Goal: Task Accomplishment & Management: Complete application form

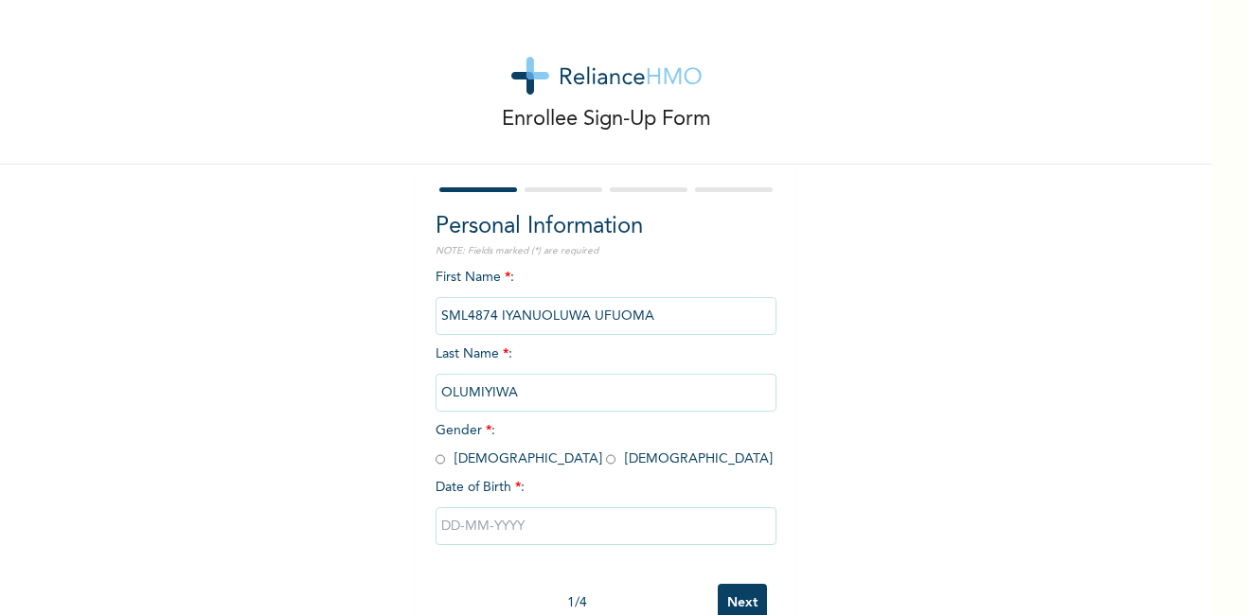
click at [494, 313] on input "SML4874 IYANUOLUWA UFUOMA" at bounding box center [605, 316] width 341 height 38
click at [491, 315] on input "SML4874 IYANUOLUWA UFUOMA" at bounding box center [605, 316] width 341 height 38
click at [552, 321] on input "SML4874 IYANUOLUWA UFUOMA" at bounding box center [605, 316] width 341 height 38
click at [499, 304] on input "SML4874 IYANUOLUWA UFUOMA" at bounding box center [605, 316] width 341 height 38
click at [606, 462] on input "radio" at bounding box center [610, 460] width 9 height 18
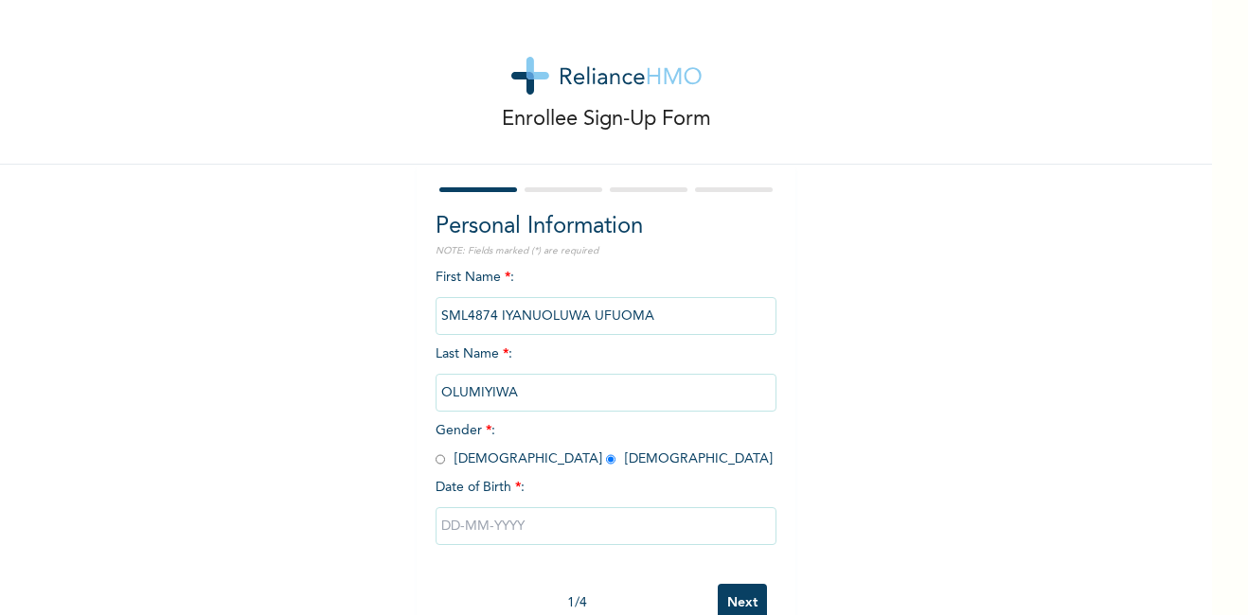
radio input "true"
click at [544, 394] on input "OLUMIYIWA" at bounding box center [605, 393] width 341 height 38
click at [539, 314] on input "SML4874 IYANUOLUWA UFUOMA" at bounding box center [605, 316] width 341 height 38
drag, startPoint x: 539, startPoint y: 314, endPoint x: 671, endPoint y: 304, distance: 132.9
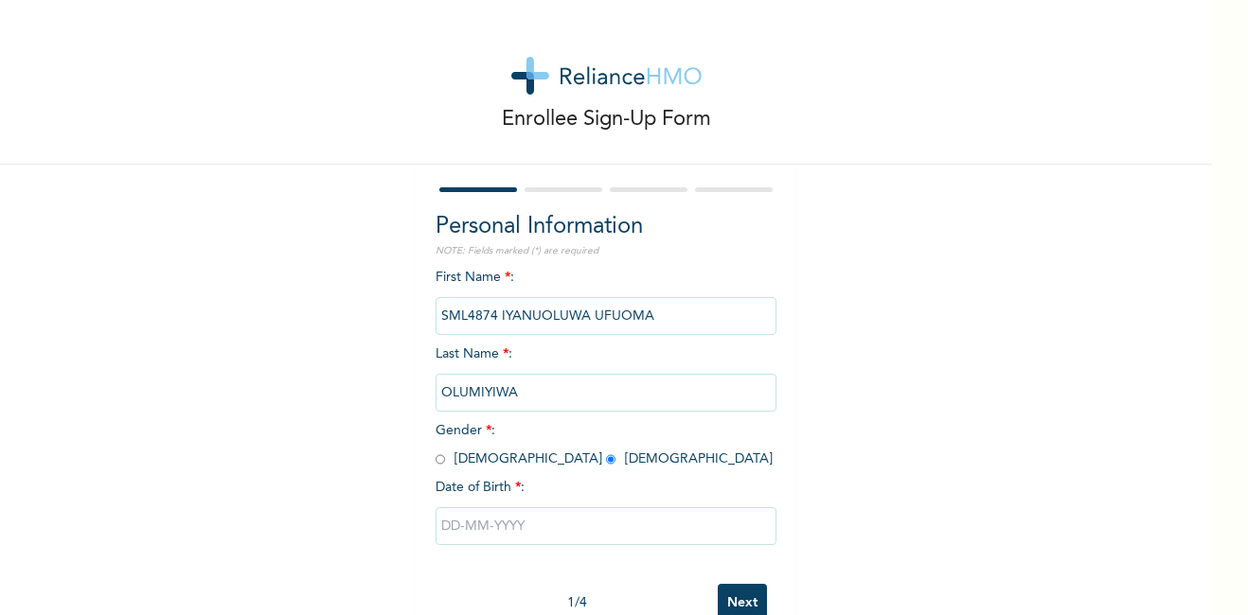
click at [671, 304] on input "SML4874 IYANUOLUWA UFUOMA" at bounding box center [605, 316] width 341 height 38
click at [484, 316] on input "SML4874 IYANUOLUWA UFUOMA" at bounding box center [605, 316] width 341 height 38
click at [531, 528] on input "text" at bounding box center [605, 526] width 341 height 38
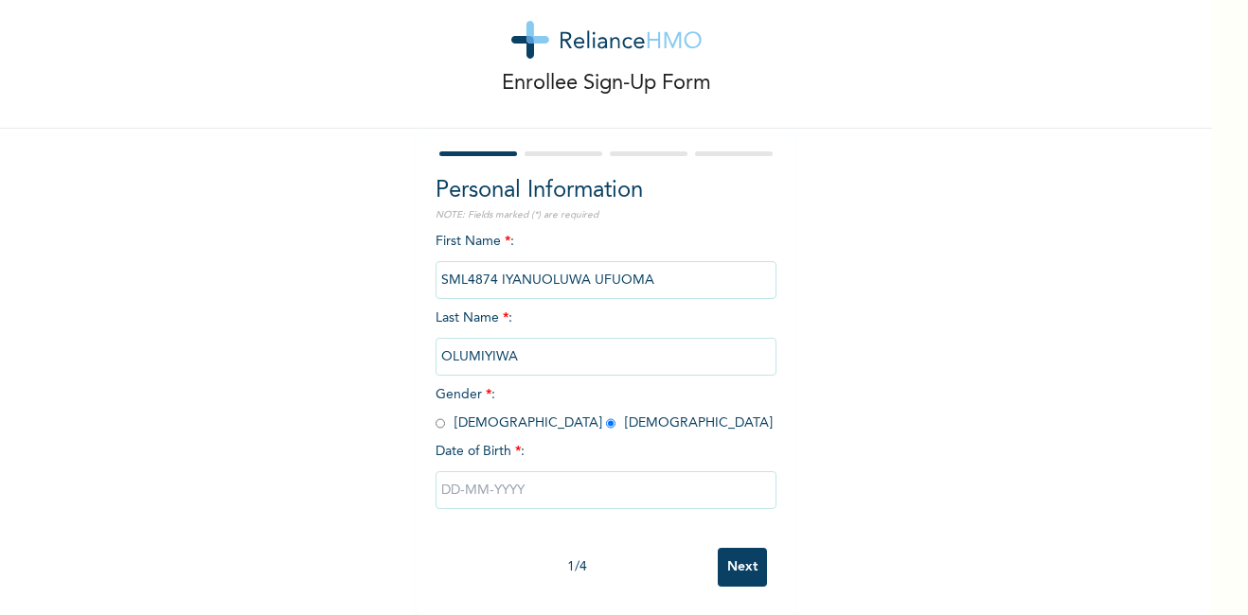
select select "8"
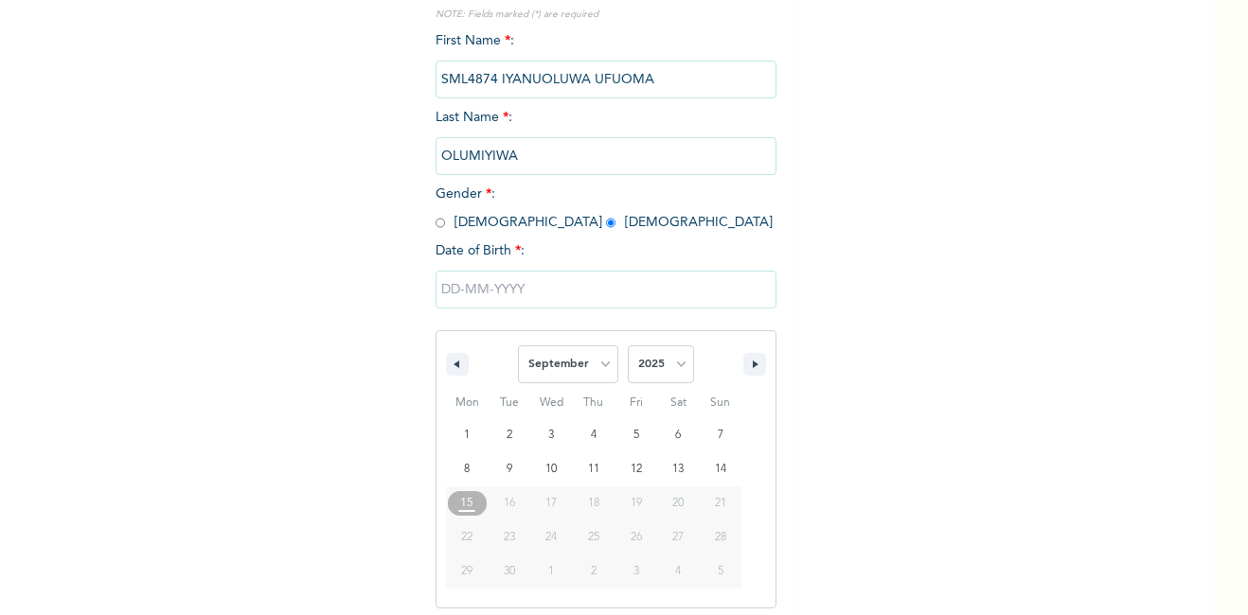
scroll to position [245, 0]
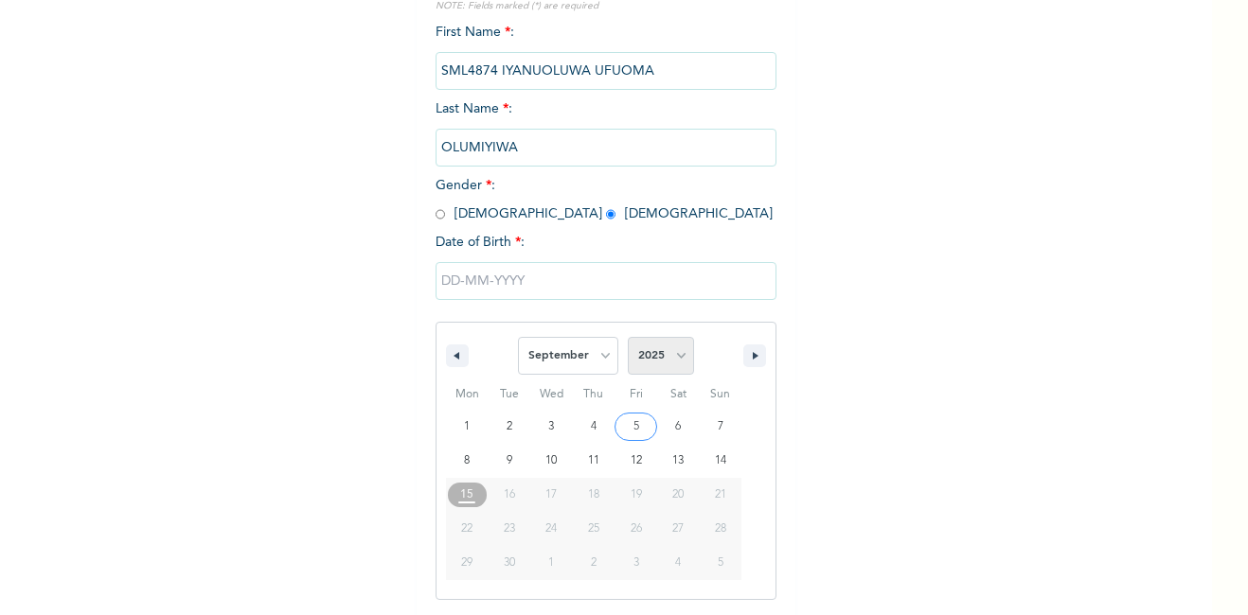
click at [672, 358] on select "2025 2024 2023 2022 2021 2020 2019 2018 2017 2016 2015 2014 2013 2012 2011 2010…" at bounding box center [661, 356] width 66 height 38
select select "1995"
click at [628, 338] on select "2025 2024 2023 2022 2021 2020 2019 2018 2017 2016 2015 2014 2013 2012 2011 2010…" at bounding box center [661, 356] width 66 height 38
click at [599, 365] on select "January February March April May June July August September October November De…" at bounding box center [568, 356] width 100 height 38
select select "5"
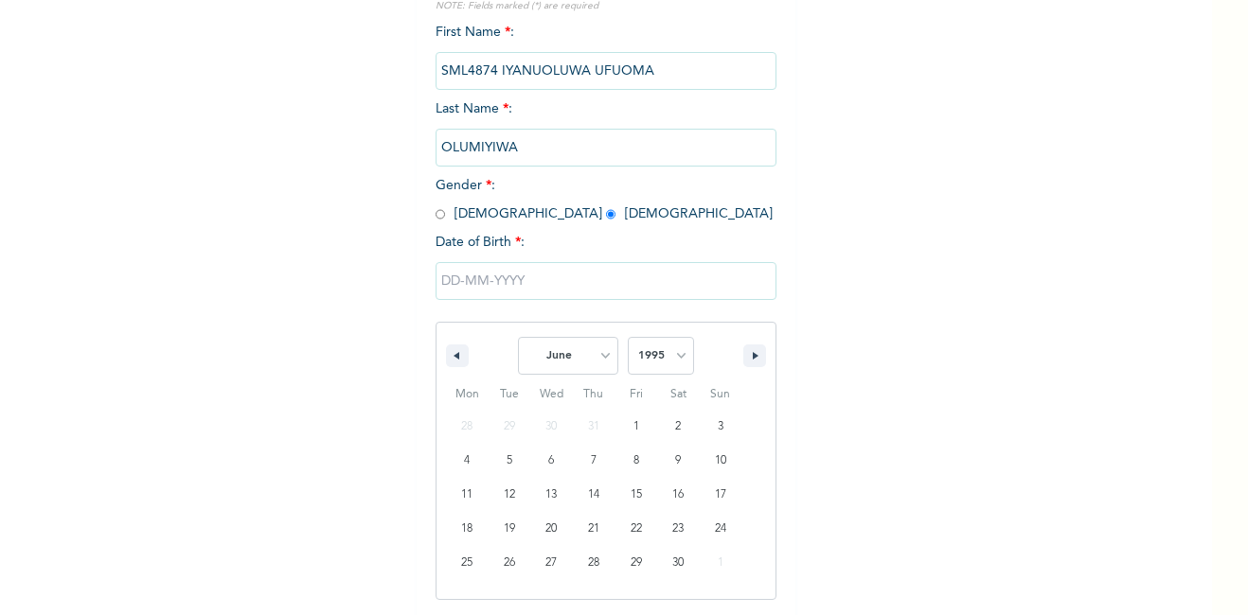
click at [518, 338] on select "January February March April May June July August September October November De…" at bounding box center [568, 356] width 100 height 38
type input "[DATE]"
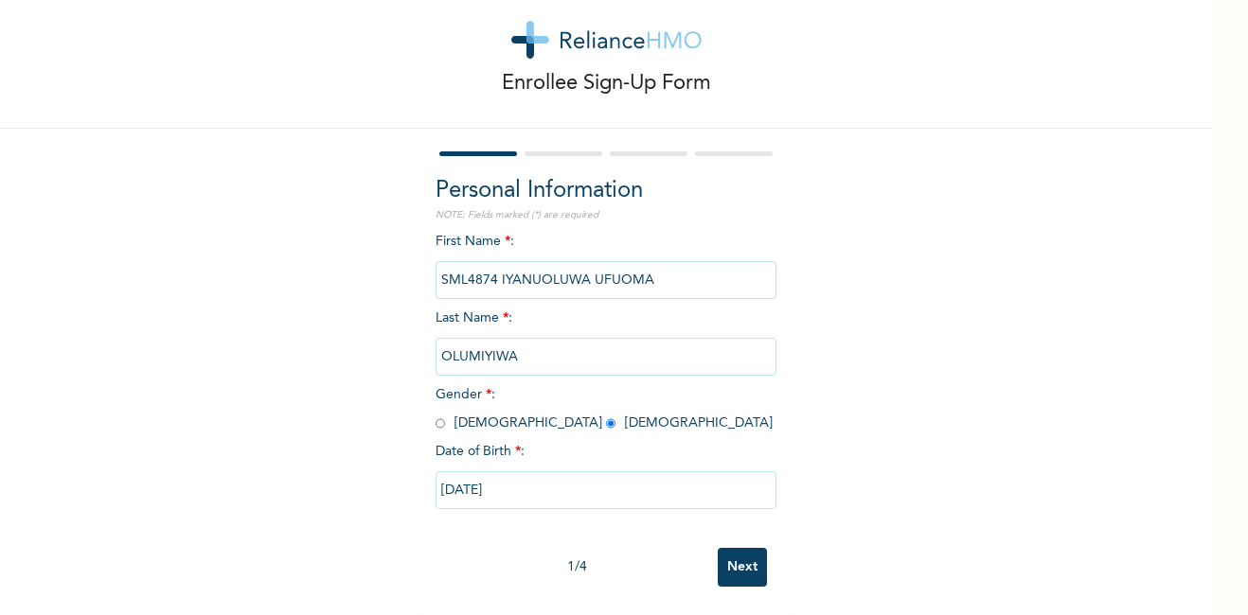
scroll to position [50, 0]
click at [665, 266] on input "SML4874 IYANUOLUWA UFUOMA" at bounding box center [605, 280] width 341 height 38
click at [736, 551] on input "Next" at bounding box center [742, 567] width 49 height 39
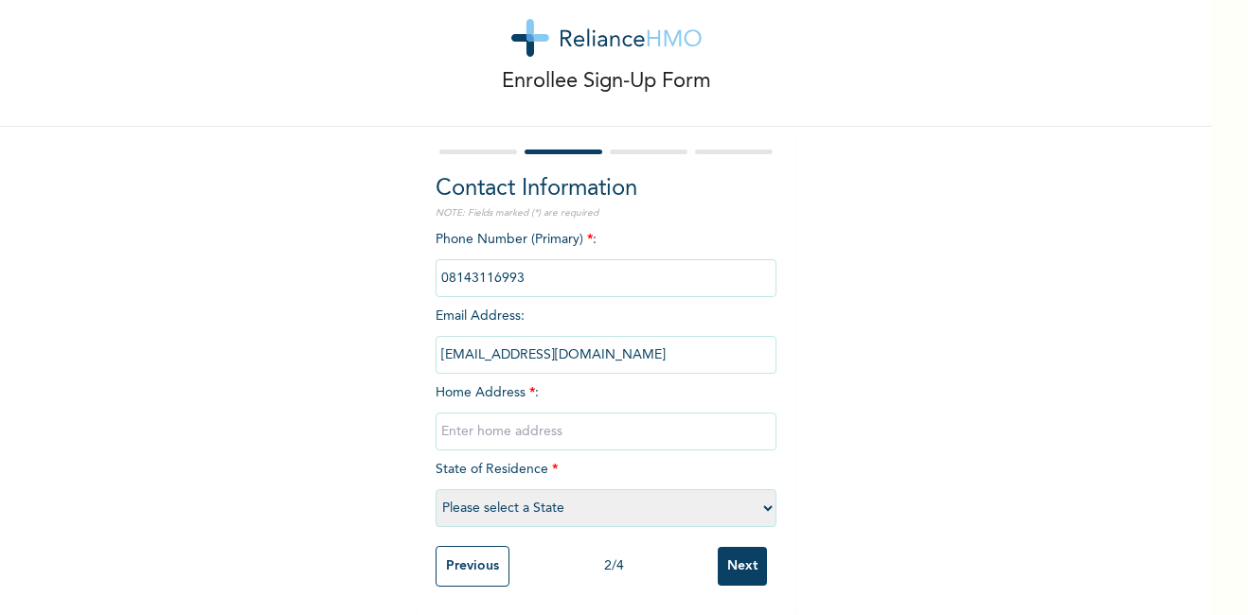
click at [482, 554] on input "Previous" at bounding box center [472, 566] width 74 height 41
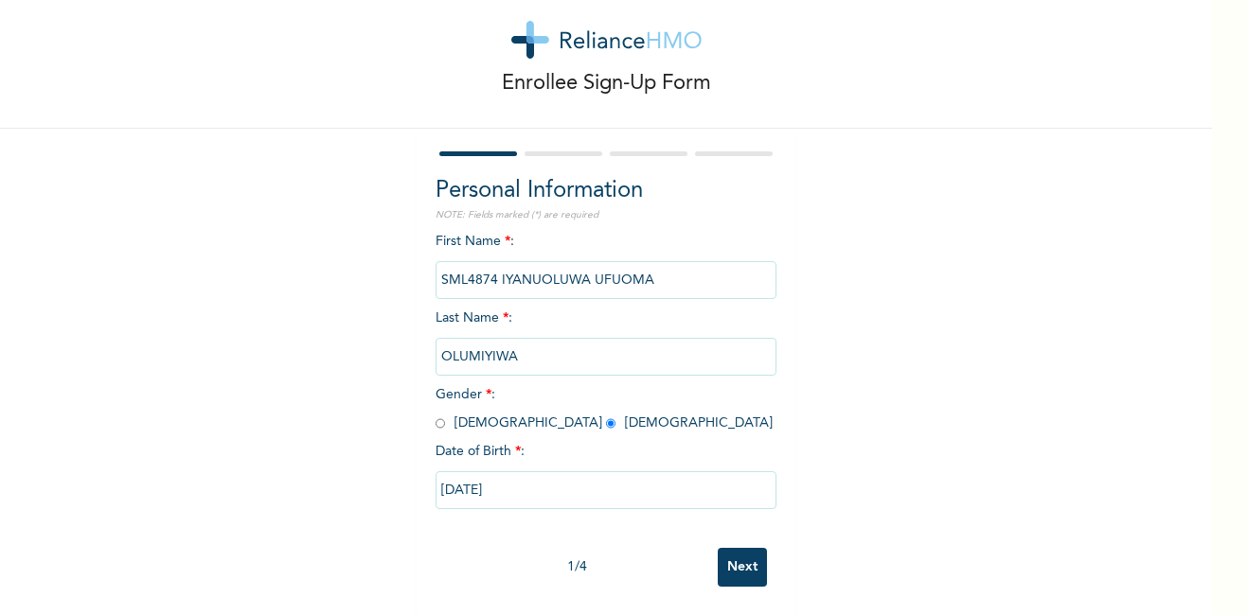
click at [475, 342] on input "OLUMIYIWA" at bounding box center [605, 357] width 341 height 38
click at [486, 340] on input "OLUMIYIWA" at bounding box center [605, 357] width 341 height 38
click at [541, 348] on input "OLUMIYIWA" at bounding box center [605, 357] width 341 height 38
click at [726, 548] on input "Next" at bounding box center [742, 567] width 49 height 39
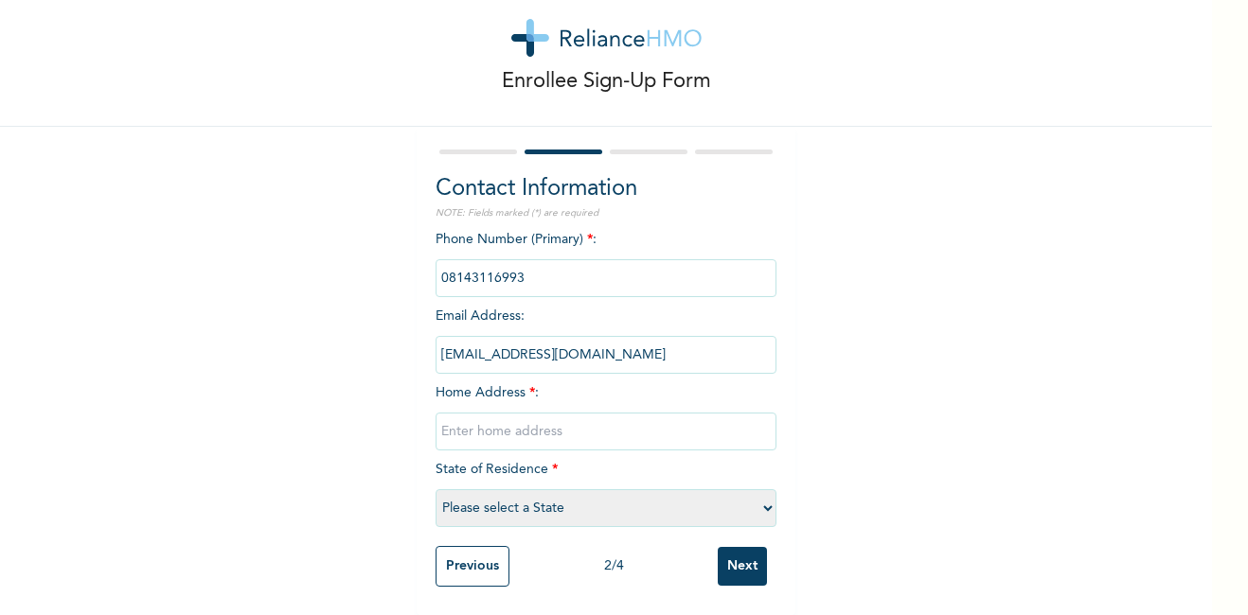
click at [590, 506] on select "Please select a State [PERSON_NAME] (FCT) [PERSON_NAME] Ibom [GEOGRAPHIC_DATA] …" at bounding box center [605, 508] width 341 height 38
select select "28"
click at [435, 489] on select "Please select a State [PERSON_NAME] (FCT) [PERSON_NAME] Ibom [GEOGRAPHIC_DATA] …" at bounding box center [605, 508] width 341 height 38
click at [611, 419] on input "text" at bounding box center [605, 432] width 341 height 38
type input "T"
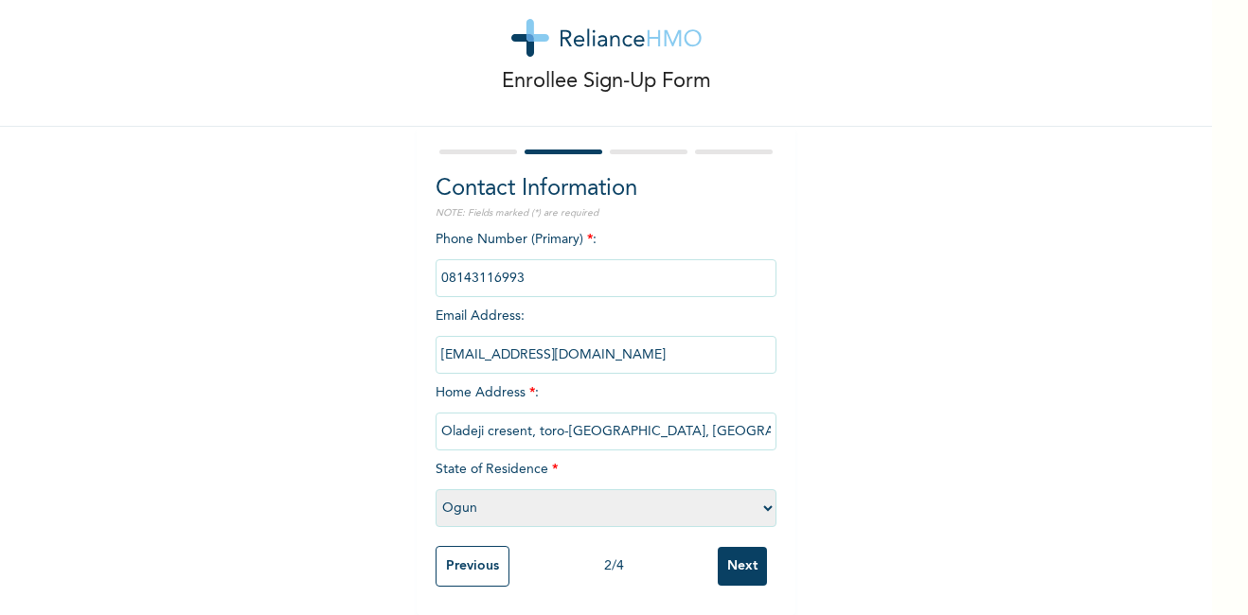
type input "Oladeji cresent, toro-[GEOGRAPHIC_DATA], [GEOGRAPHIC_DATA]"
click at [734, 558] on input "Next" at bounding box center [742, 566] width 49 height 39
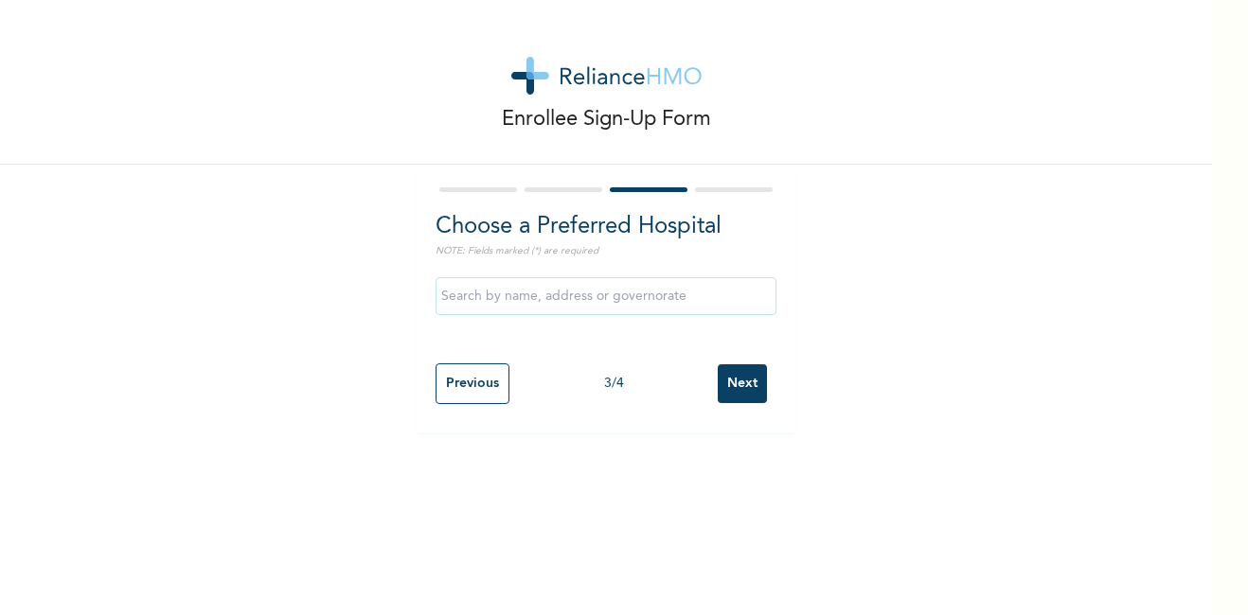
click at [533, 300] on input "text" at bounding box center [605, 296] width 341 height 38
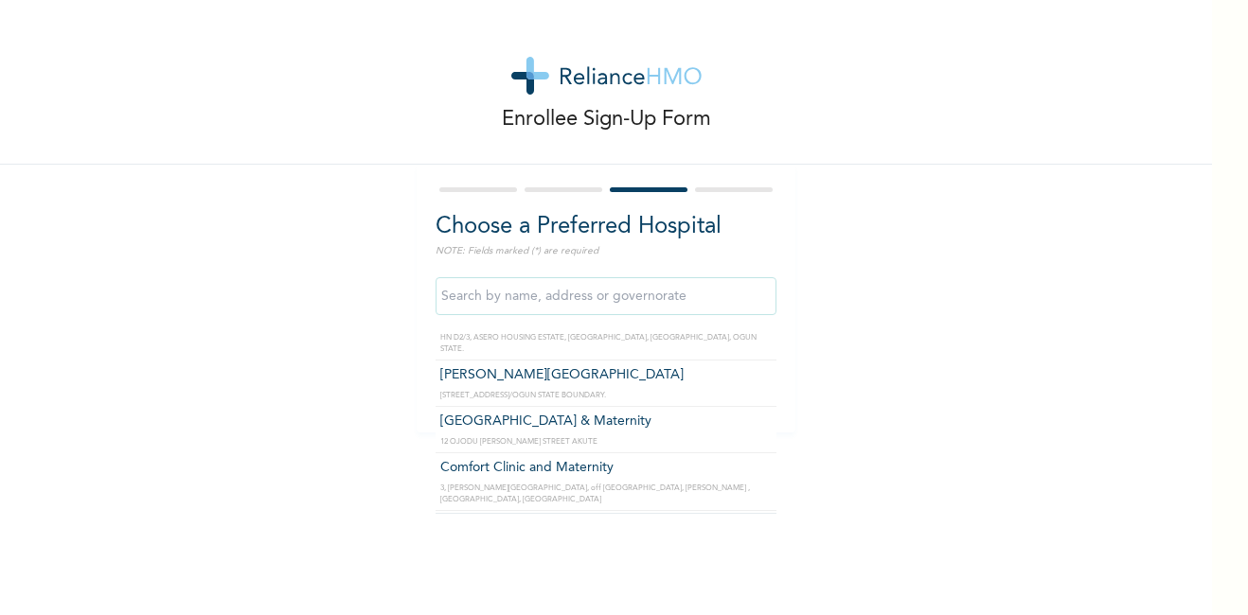
scroll to position [303, 0]
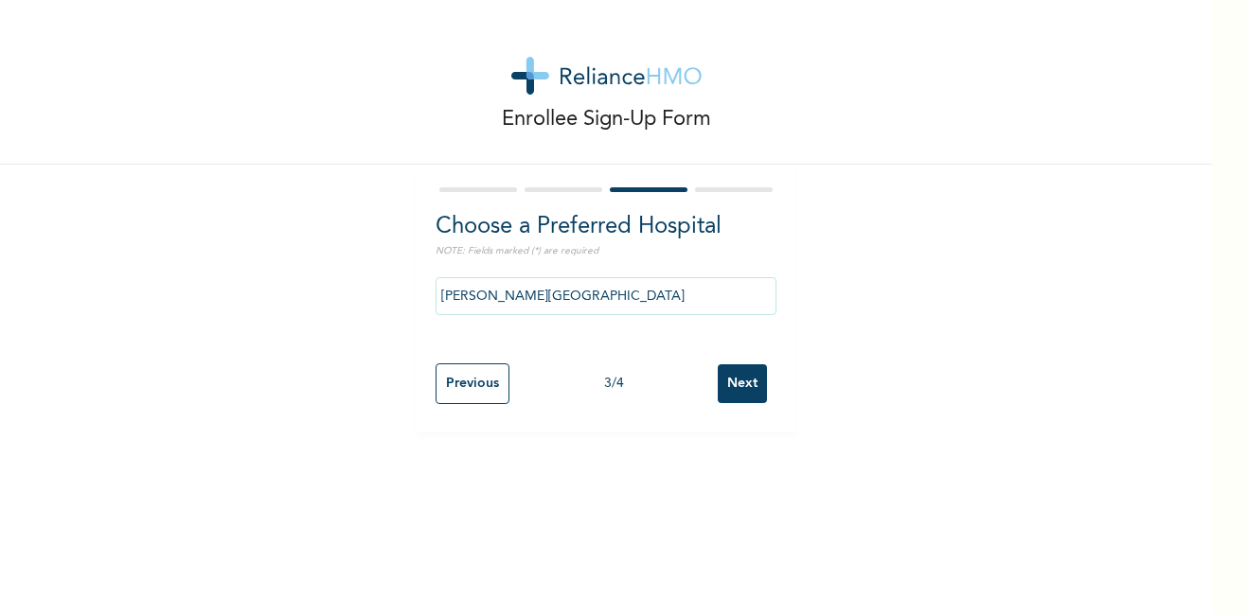
click at [693, 292] on input "[PERSON_NAME][GEOGRAPHIC_DATA]" at bounding box center [605, 296] width 341 height 38
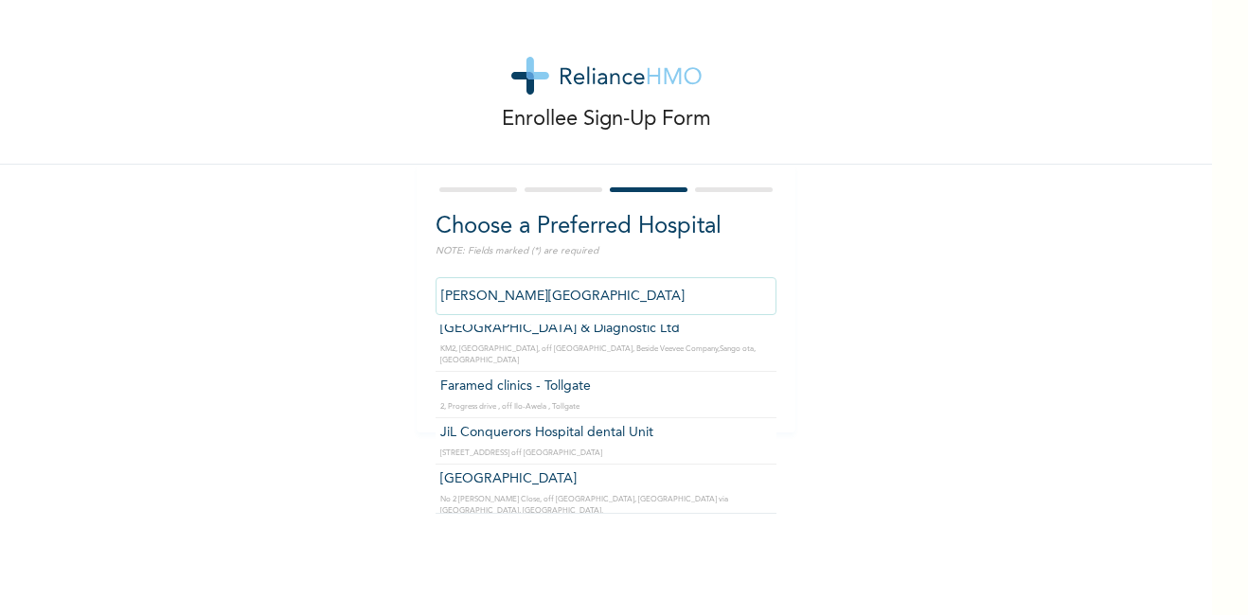
scroll to position [1515, 0]
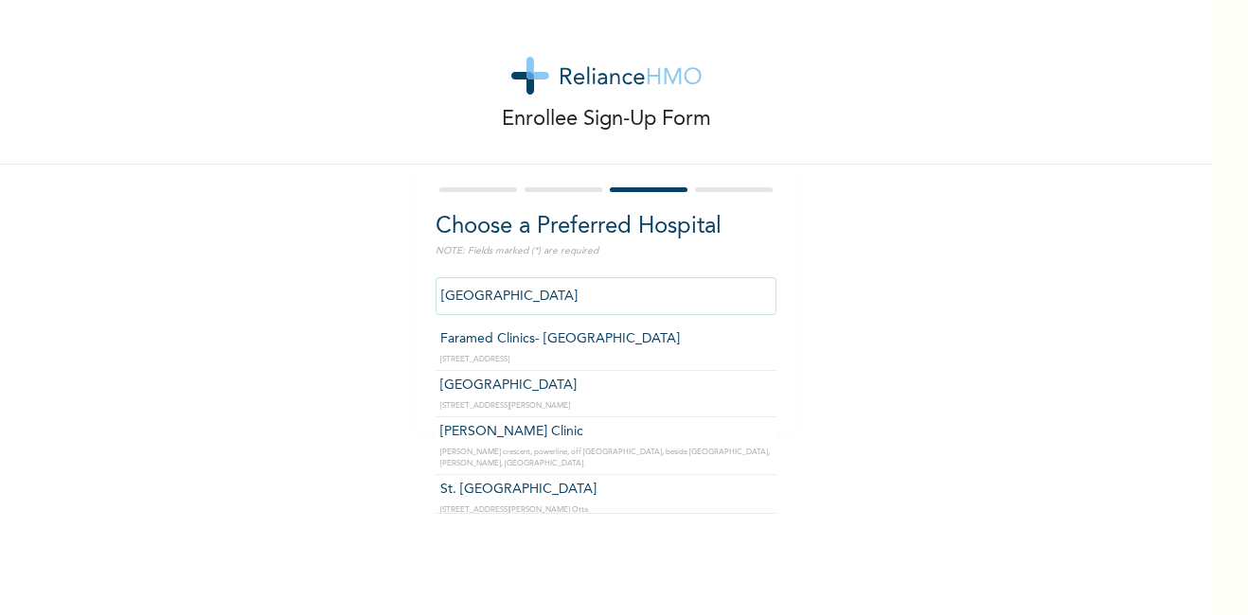
click at [736, 278] on input "[GEOGRAPHIC_DATA]" at bounding box center [605, 296] width 341 height 38
click at [733, 308] on input "[GEOGRAPHIC_DATA]" at bounding box center [605, 296] width 341 height 38
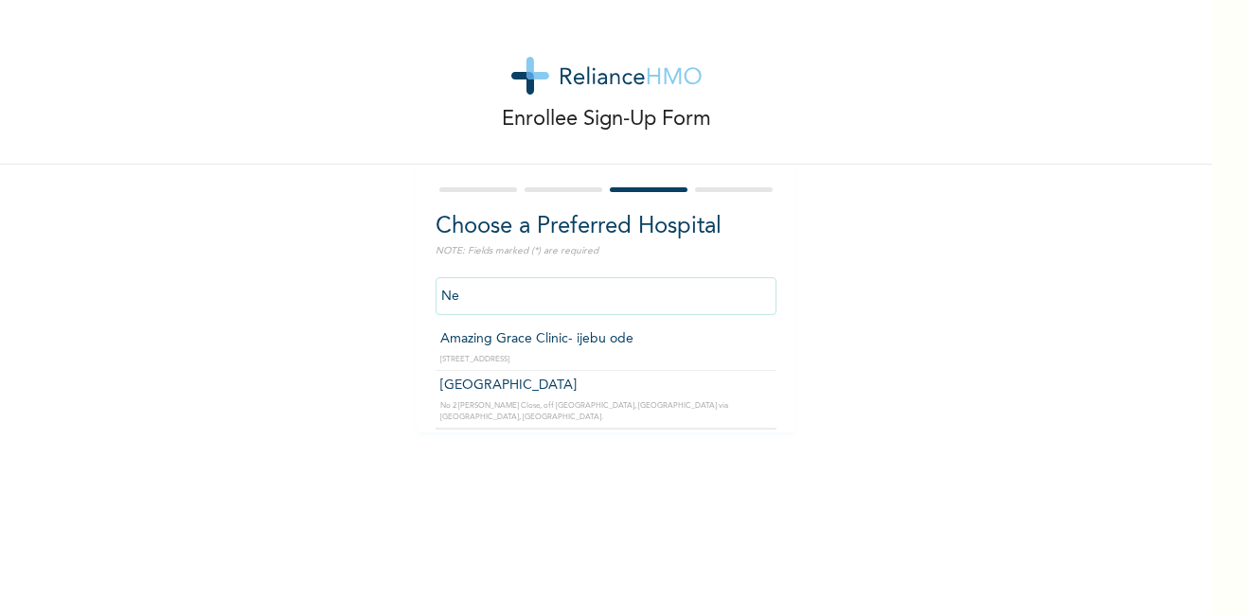
type input "N"
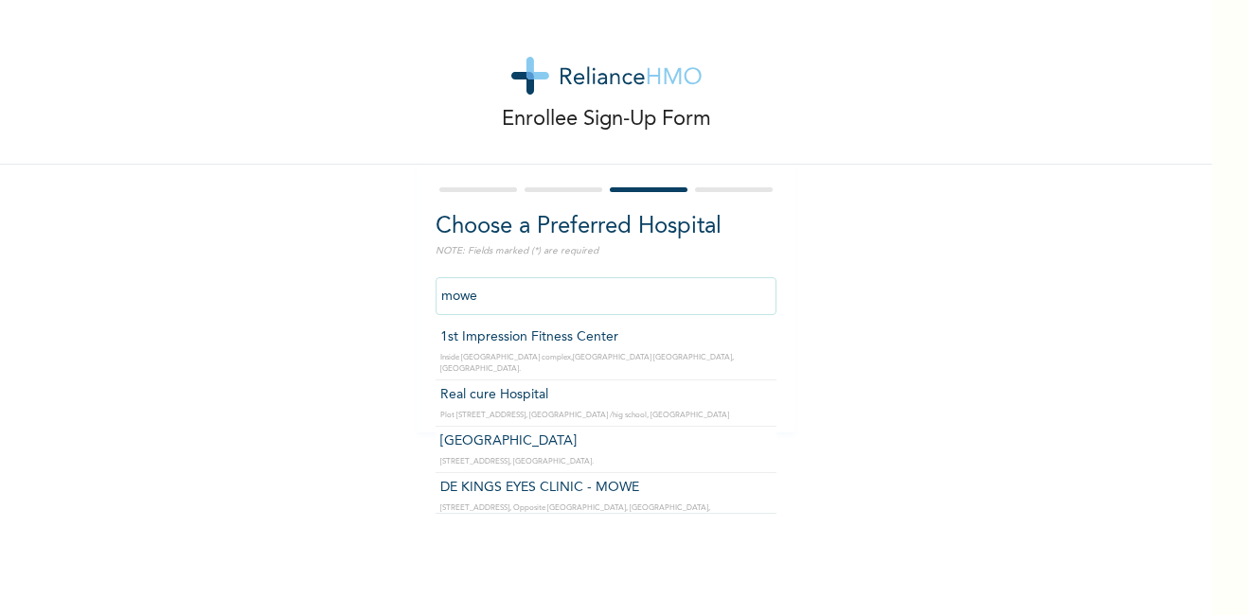
scroll to position [341, 0]
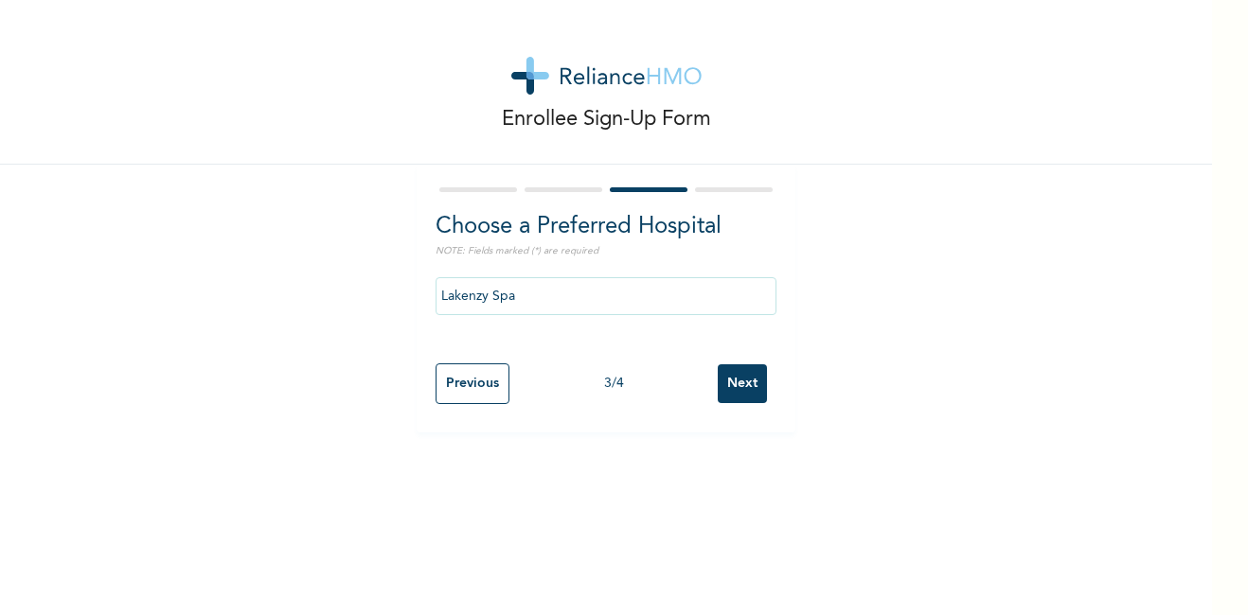
click at [735, 289] on input "Lakenzy Spa" at bounding box center [605, 296] width 341 height 38
type input "L"
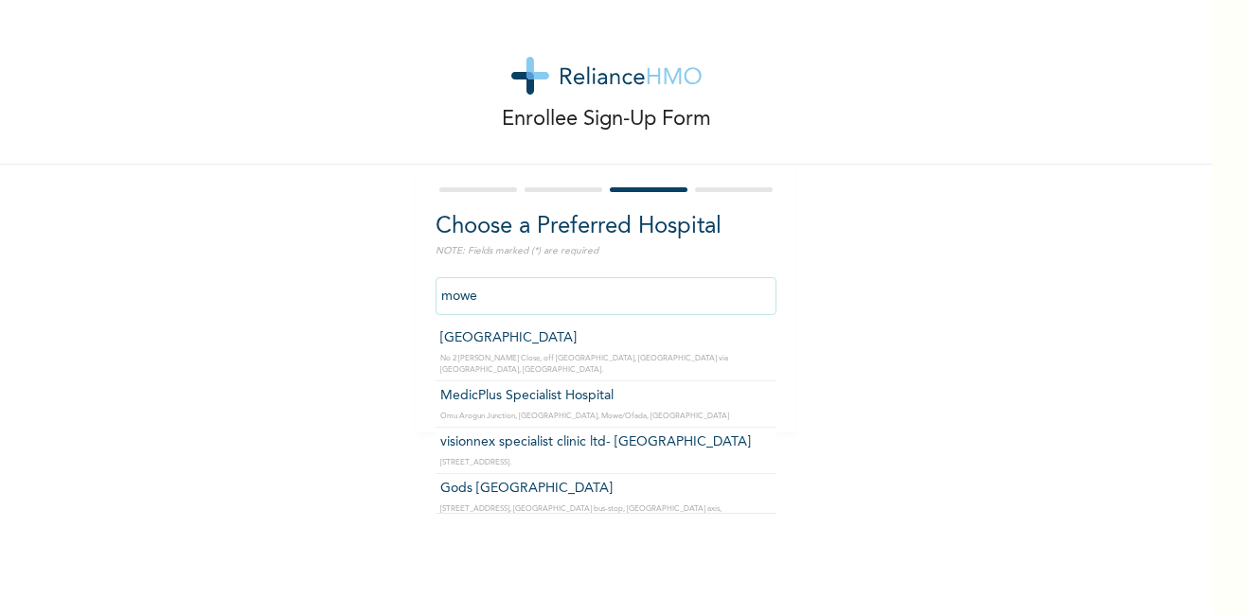
scroll to position [9, 0]
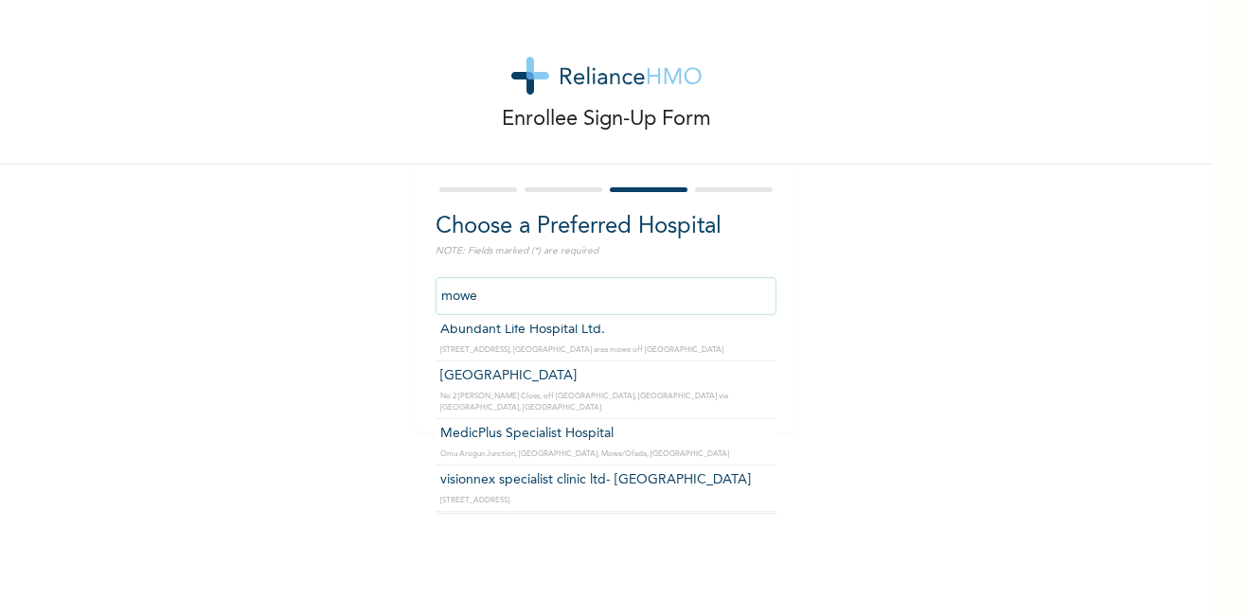
type input "[GEOGRAPHIC_DATA]"
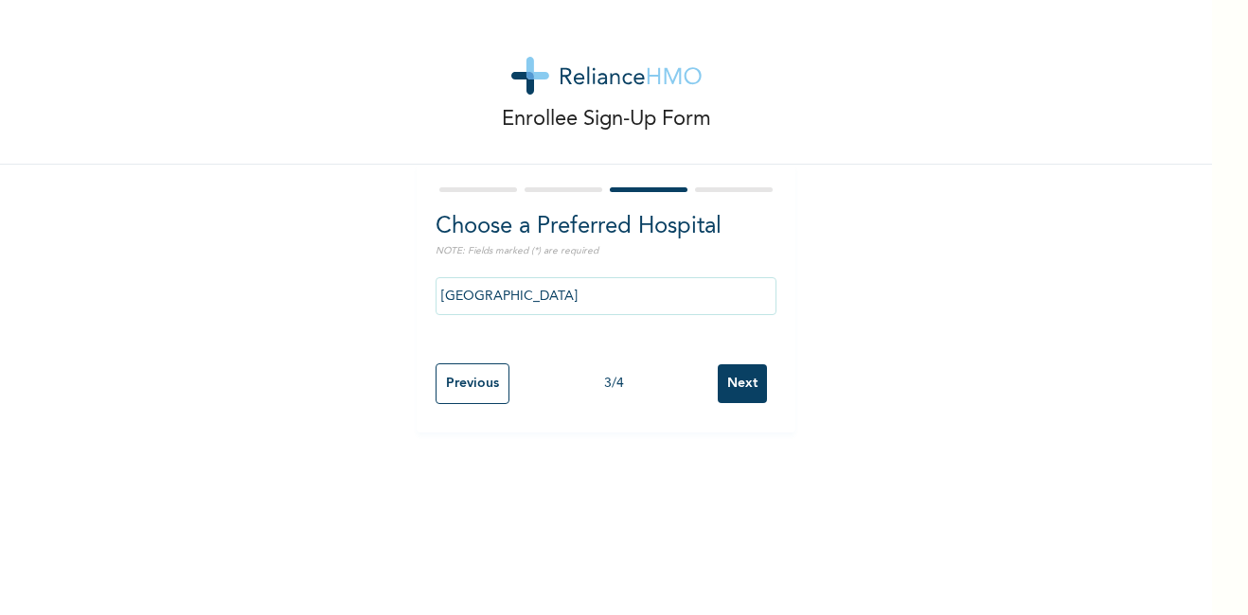
click at [736, 380] on input "Next" at bounding box center [742, 383] width 49 height 39
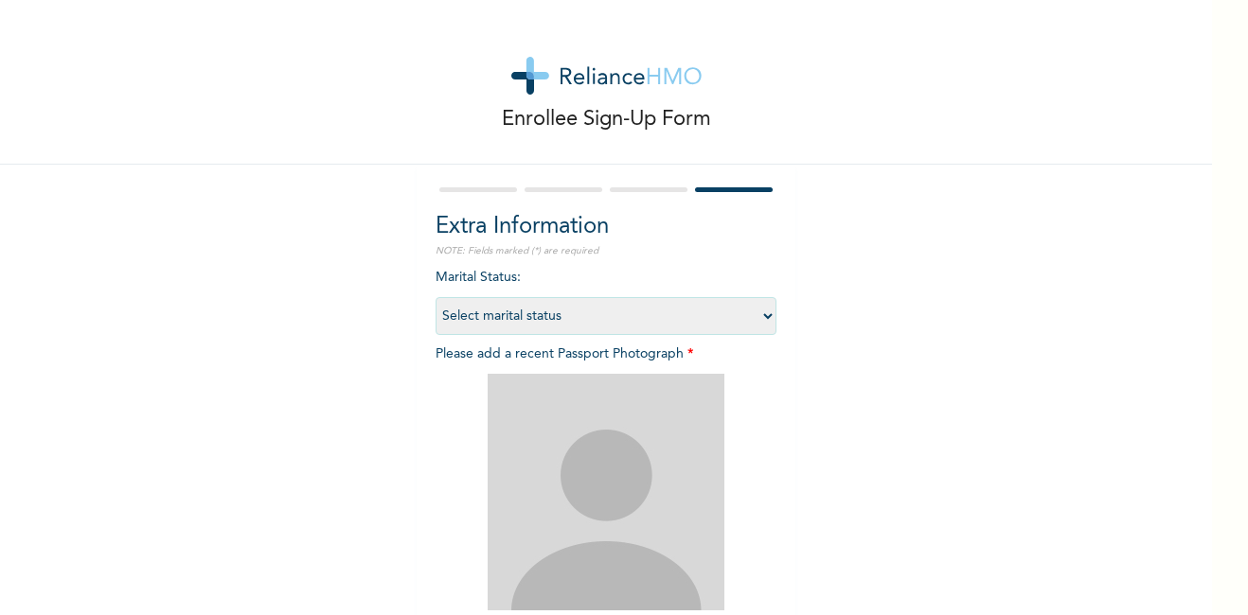
click at [695, 322] on select "Select marital status [DEMOGRAPHIC_DATA] Married [DEMOGRAPHIC_DATA] Widow/[DEMO…" at bounding box center [605, 316] width 341 height 38
click at [435, 297] on select "Select marital status [DEMOGRAPHIC_DATA] Married [DEMOGRAPHIC_DATA] Widow/[DEMO…" at bounding box center [605, 316] width 341 height 38
select select "4"
click at [648, 426] on img at bounding box center [606, 492] width 237 height 237
click at [1118, 461] on div "Enrollee Sign-Up Form Extra Information NOTE: Fields marked (*) are required Ma…" at bounding box center [606, 407] width 1212 height 815
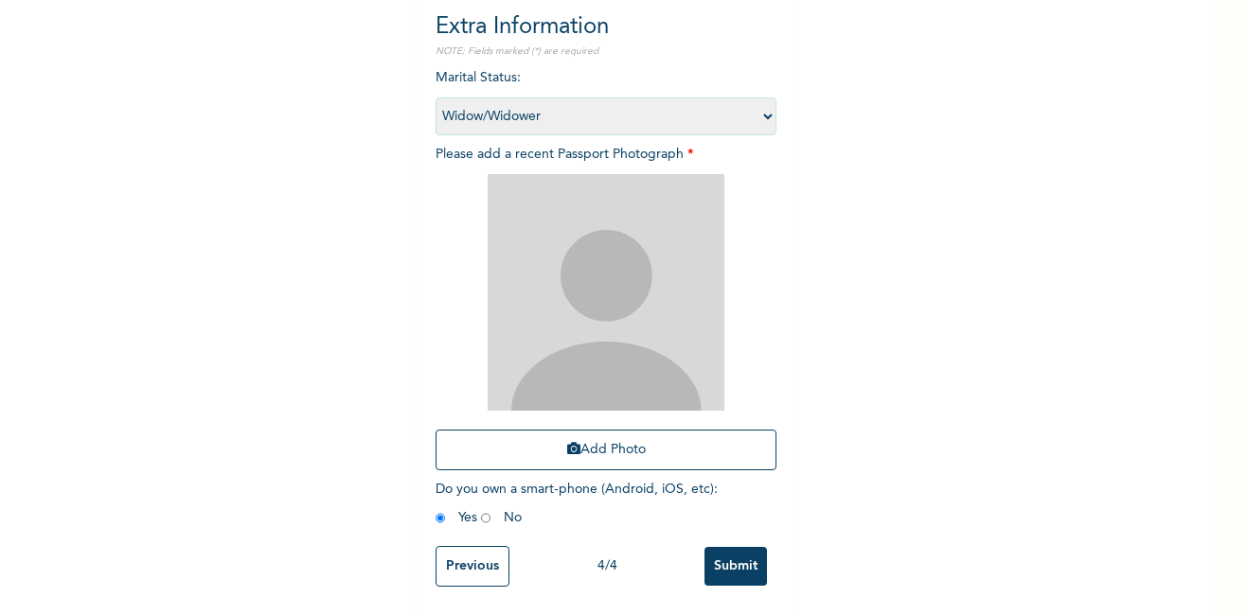
scroll to position [214, 0]
click at [645, 446] on button "Add Photo" at bounding box center [605, 450] width 341 height 41
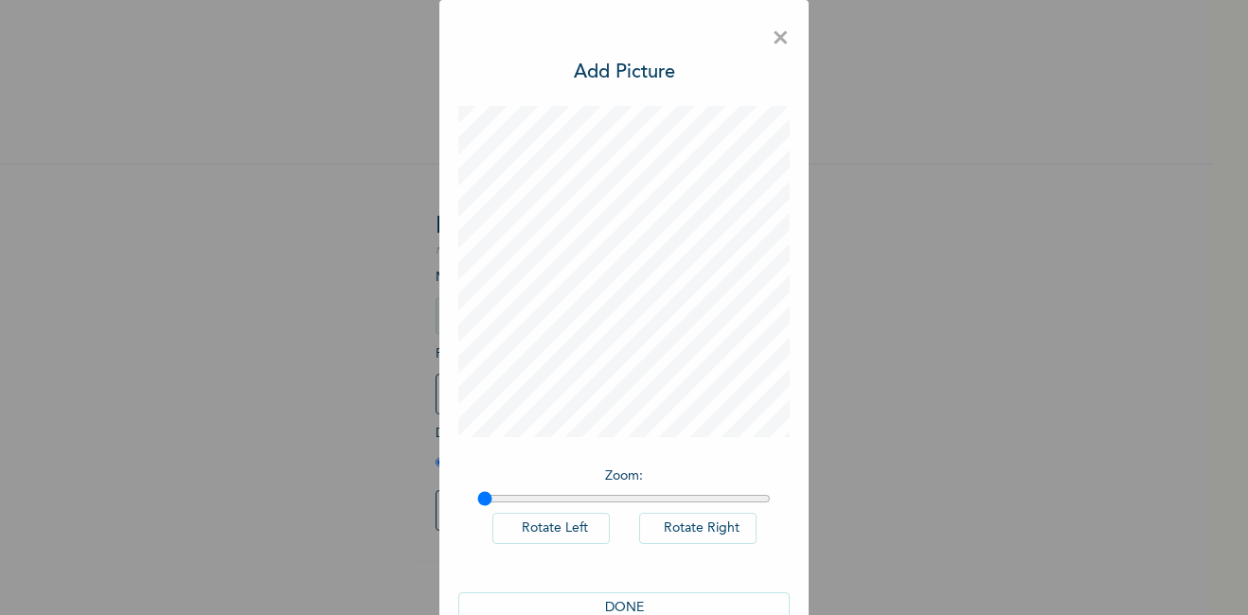
click at [695, 603] on button "DONE" at bounding box center [623, 608] width 331 height 31
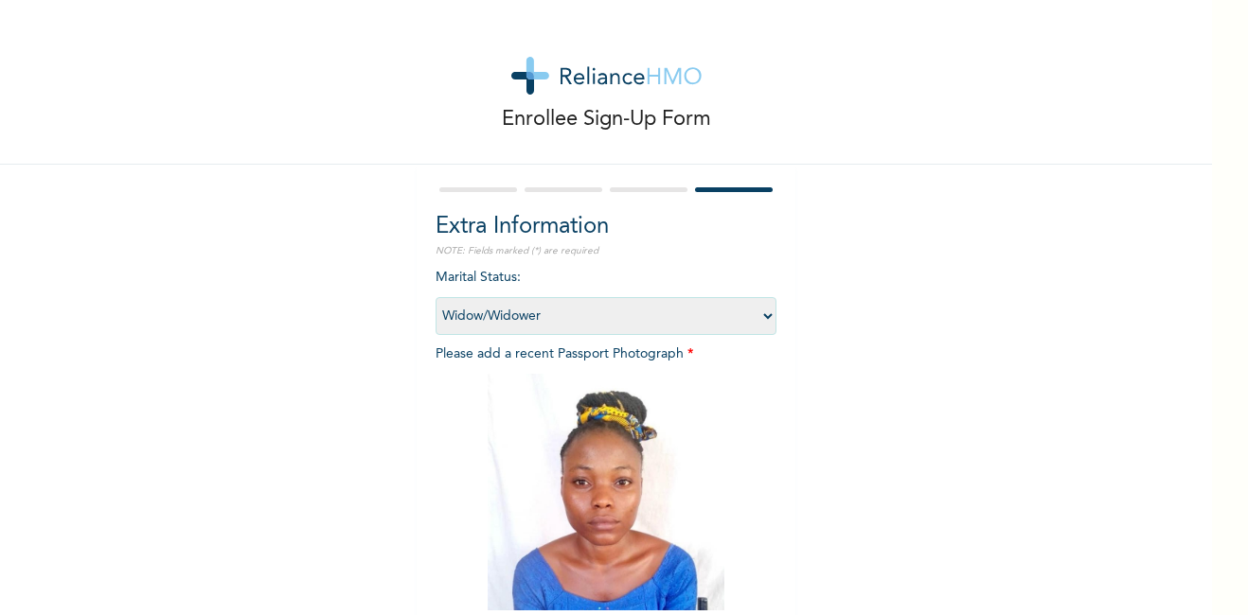
click at [985, 332] on div "Enrollee Sign-Up Form Extra Information NOTE: Fields marked (*) are required Ma…" at bounding box center [606, 407] width 1212 height 815
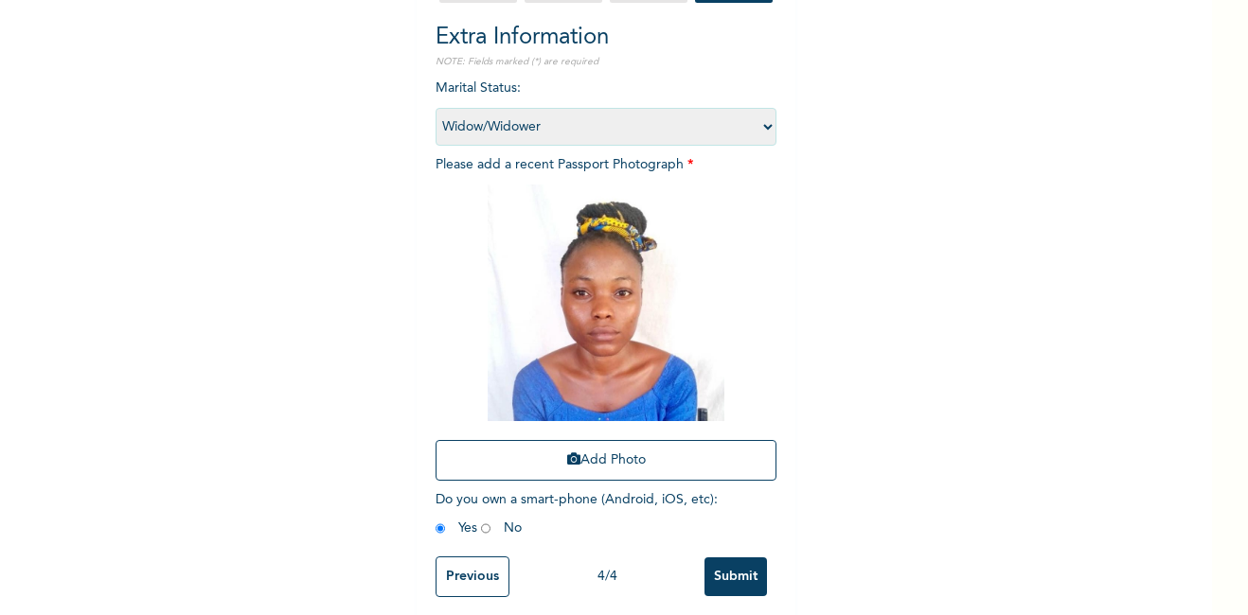
scroll to position [214, 0]
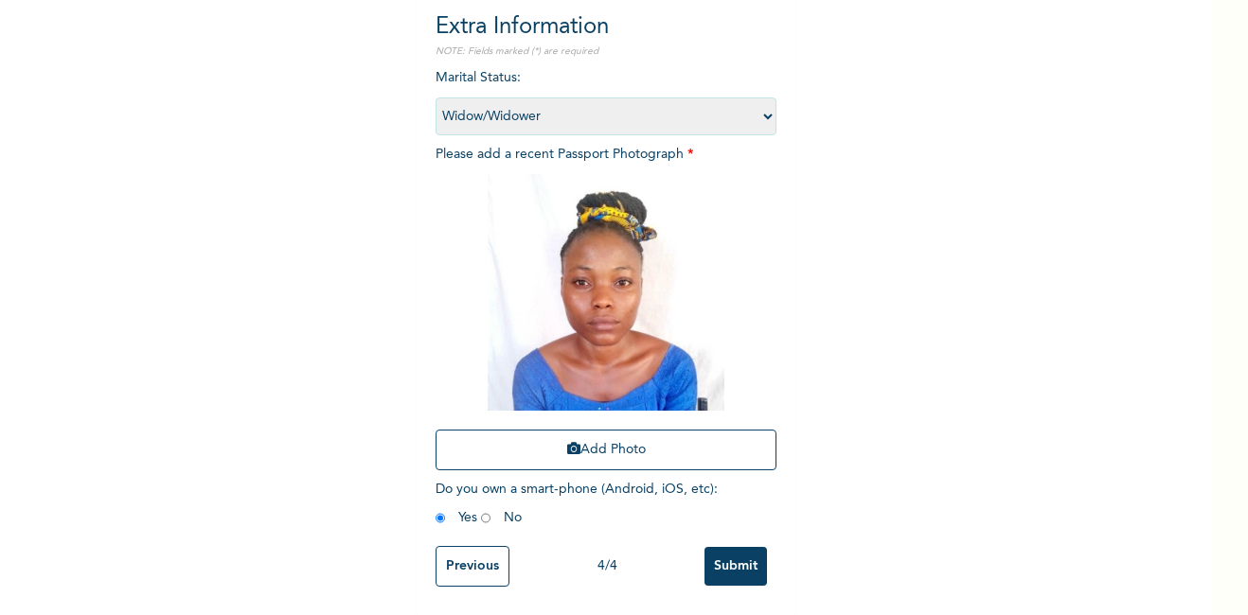
click at [742, 550] on input "Submit" at bounding box center [735, 566] width 62 height 39
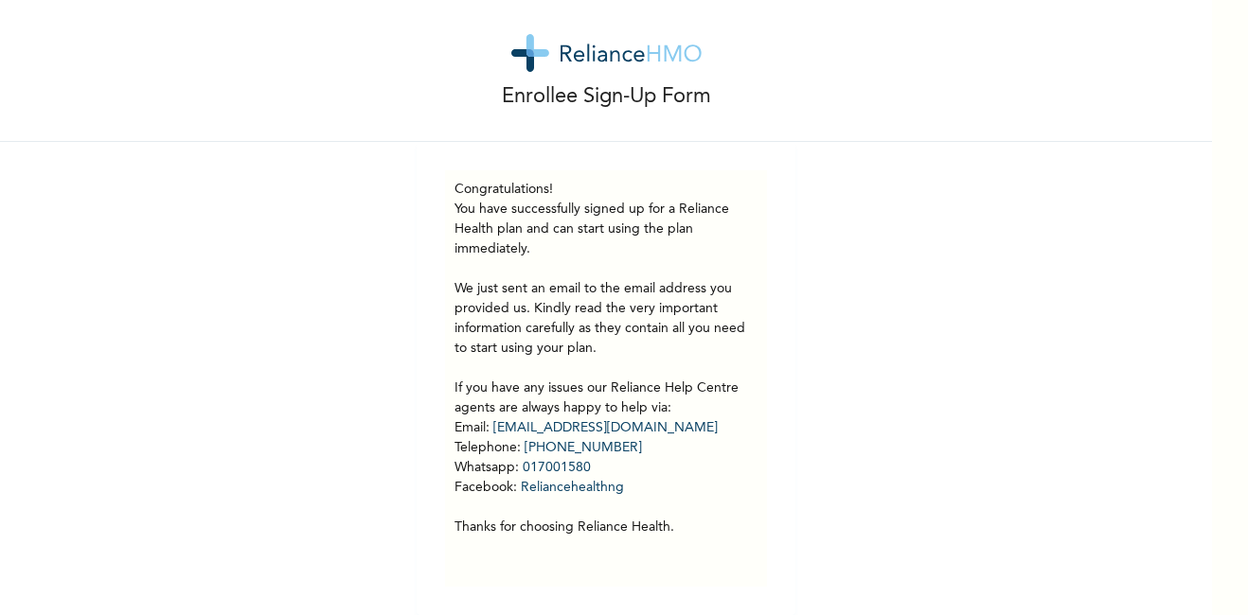
scroll to position [37, 0]
